Goal: Information Seeking & Learning: Understand process/instructions

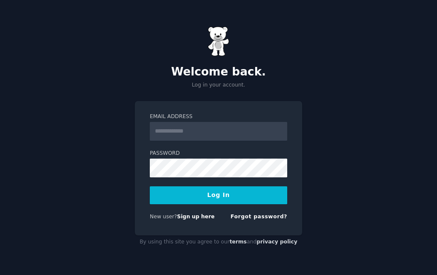
click at [214, 127] on input "Email Address" at bounding box center [218, 131] width 137 height 19
type input "**********"
click at [214, 190] on button "Log In" at bounding box center [218, 196] width 137 height 18
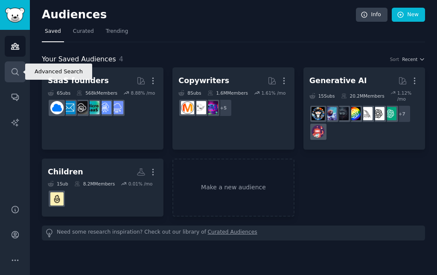
click at [14, 74] on icon "Sidebar" at bounding box center [15, 71] width 7 height 7
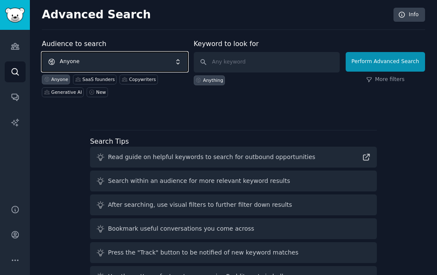
click at [109, 57] on span "Anyone" at bounding box center [115, 62] width 146 height 20
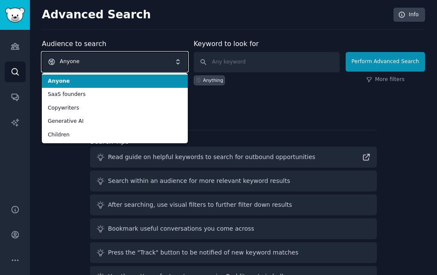
click at [110, 57] on span "Anyone" at bounding box center [115, 62] width 146 height 20
click at [216, 24] on div "Advanced Search Info" at bounding box center [233, 19] width 383 height 22
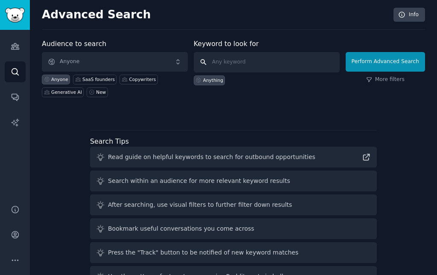
click at [239, 59] on input "text" at bounding box center [267, 62] width 146 height 20
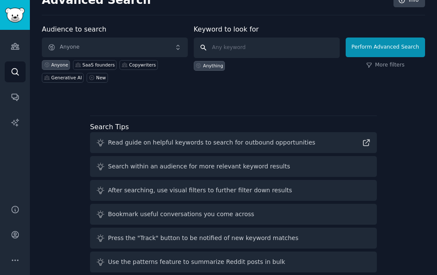
scroll to position [27, 0]
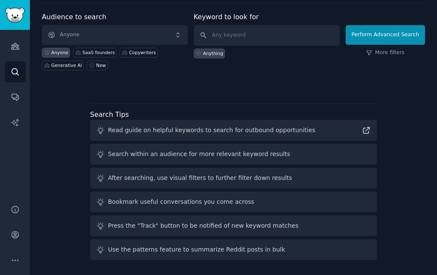
click at [169, 154] on div "Search within an audience for more relevant keyword results" at bounding box center [199, 154] width 182 height 9
click at [181, 136] on div "Read guide on helpful keywords to search for outbound opportunities" at bounding box center [233, 130] width 287 height 21
click at [178, 129] on div "Read guide on helpful keywords to search for outbound opportunities" at bounding box center [212, 130] width 208 height 9
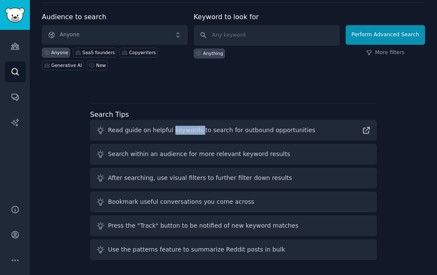
click at [178, 129] on div "Read guide on helpful keywords to search for outbound opportunities" at bounding box center [212, 130] width 208 height 9
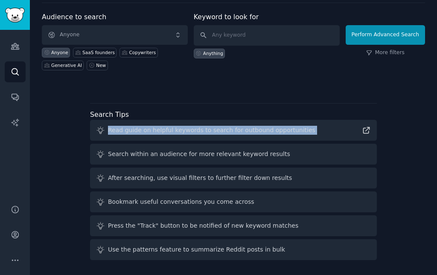
click at [178, 129] on div "Read guide on helpful keywords to search for outbound opportunities" at bounding box center [212, 130] width 208 height 9
click at [195, 155] on div "Search within an audience for more relevant keyword results" at bounding box center [199, 154] width 182 height 9
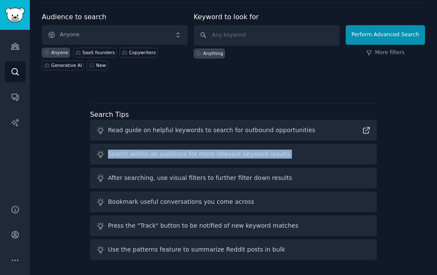
click at [195, 155] on div "Search within an audience for more relevant keyword results" at bounding box center [199, 154] width 182 height 9
click at [196, 160] on div "Search within an audience for more relevant keyword results" at bounding box center [233, 154] width 287 height 21
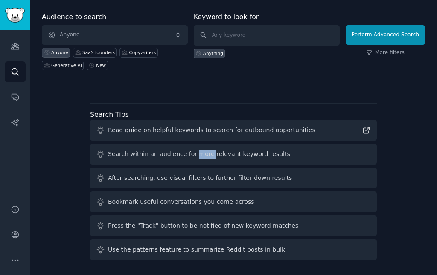
click at [196, 160] on div "Search within an audience for more relevant keyword results" at bounding box center [233, 154] width 287 height 21
click at [196, 179] on div "After searching, use visual filters to further filter down results" at bounding box center [200, 178] width 184 height 9
click at [191, 177] on div "After searching, use visual filters to further filter down results" at bounding box center [200, 178] width 184 height 9
click at [191, 176] on div "After searching, use visual filters to further filter down results" at bounding box center [200, 178] width 184 height 9
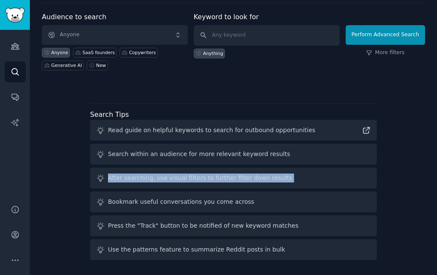
click at [191, 176] on div "After searching, use visual filters to further filter down results" at bounding box center [200, 178] width 184 height 9
click at [198, 178] on div "After searching, use visual filters to further filter down results" at bounding box center [200, 178] width 184 height 9
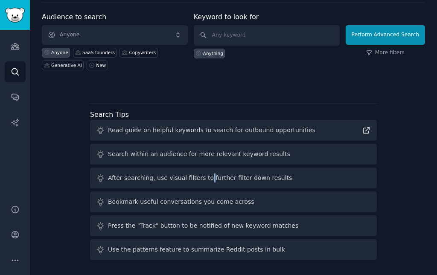
click at [198, 178] on div "After searching, use visual filters to further filter down results" at bounding box center [200, 178] width 184 height 9
click at [218, 177] on div "After searching, use visual filters to further filter down results" at bounding box center [200, 178] width 184 height 9
click at [219, 177] on div "After searching, use visual filters to further filter down results" at bounding box center [200, 178] width 184 height 9
click at [231, 178] on div "After searching, use visual filters to further filter down results" at bounding box center [200, 178] width 184 height 9
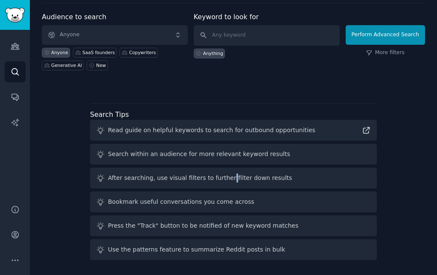
click at [231, 178] on div "After searching, use visual filters to further filter down results" at bounding box center [200, 178] width 184 height 9
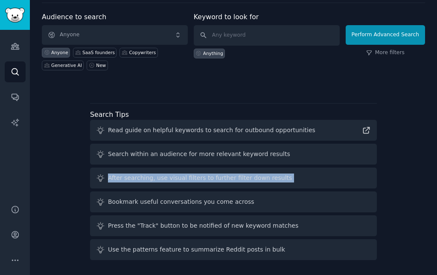
click at [231, 178] on div "After searching, use visual filters to further filter down results" at bounding box center [200, 178] width 184 height 9
click at [232, 179] on div "After searching, use visual filters to further filter down results" at bounding box center [200, 178] width 184 height 9
click at [232, 178] on div "After searching, use visual filters to further filter down results" at bounding box center [200, 178] width 184 height 9
click at [230, 175] on div "After searching, use visual filters to further filter down results" at bounding box center [200, 178] width 184 height 9
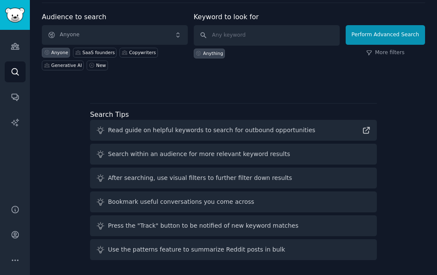
click at [234, 177] on div "After searching, use visual filters to further filter down results" at bounding box center [200, 178] width 184 height 9
click at [232, 176] on div "After searching, use visual filters to further filter down results" at bounding box center [200, 178] width 184 height 9
click at [249, 178] on div "After searching, use visual filters to further filter down results" at bounding box center [200, 178] width 184 height 9
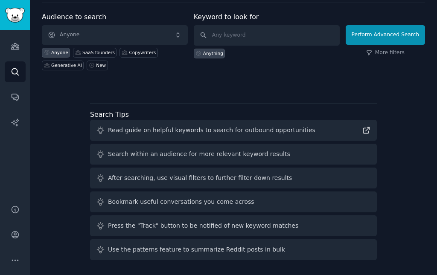
click at [245, 177] on div "After searching, use visual filters to further filter down results" at bounding box center [200, 178] width 184 height 9
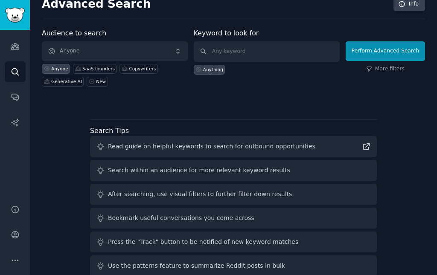
scroll to position [0, 0]
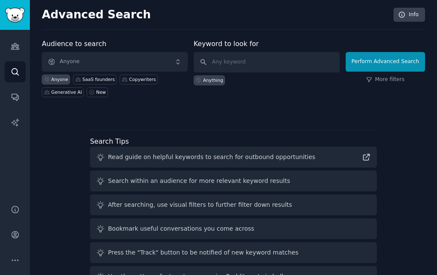
click at [217, 158] on div "Read guide on helpful keywords to search for outbound opportunities" at bounding box center [212, 157] width 208 height 9
click at [225, 154] on div "Read guide on helpful keywords to search for outbound opportunities" at bounding box center [212, 157] width 208 height 9
click at [255, 158] on div "Read guide on helpful keywords to search for outbound opportunities" at bounding box center [212, 157] width 208 height 9
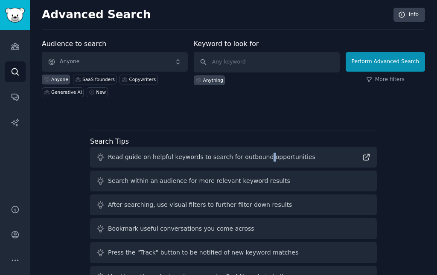
click at [255, 158] on div "Read guide on helpful keywords to search for outbound opportunities" at bounding box center [212, 157] width 208 height 9
click at [185, 198] on div "After searching, use visual filters to further filter down results" at bounding box center [233, 205] width 287 height 21
click at [190, 202] on div "After searching, use visual filters to further filter down results" at bounding box center [200, 205] width 184 height 9
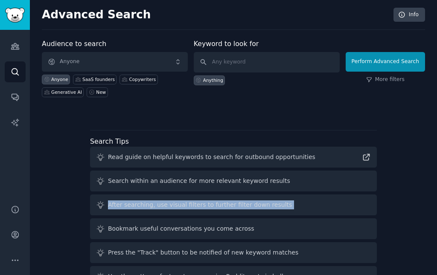
click at [190, 202] on div "After searching, use visual filters to further filter down results" at bounding box center [200, 205] width 184 height 9
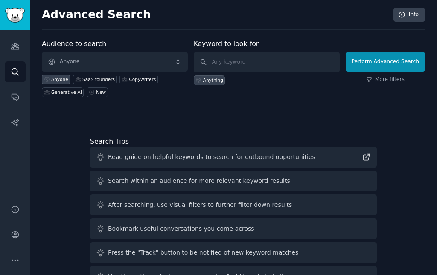
click at [191, 191] on div "Search within an audience for more relevant keyword results" at bounding box center [233, 181] width 287 height 21
click at [184, 183] on div "Search within an audience for more relevant keyword results" at bounding box center [199, 181] width 182 height 9
click at [175, 178] on div "Search within an audience for more relevant keyword results" at bounding box center [199, 181] width 182 height 9
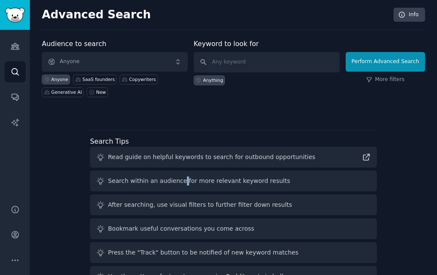
click at [175, 178] on div "Search within an audience for more relevant keyword results" at bounding box center [199, 181] width 182 height 9
click at [190, 162] on div "Read guide on helpful keywords to search for outbound opportunities" at bounding box center [233, 157] width 287 height 21
click at [187, 158] on div "Read guide on helpful keywords to search for outbound opportunities" at bounding box center [212, 157] width 208 height 9
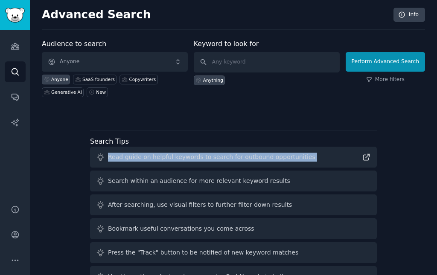
click at [187, 158] on div "Read guide on helpful keywords to search for outbound opportunities" at bounding box center [212, 157] width 208 height 9
click at [193, 161] on div "Read guide on helpful keywords to search for outbound opportunities" at bounding box center [212, 157] width 208 height 9
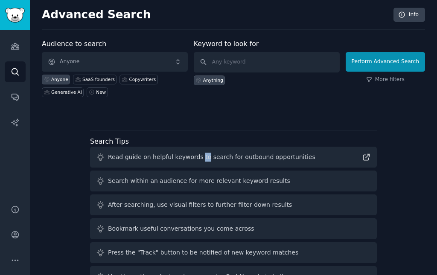
click at [196, 183] on div "Search within an audience for more relevant keyword results" at bounding box center [199, 181] width 182 height 9
